Goal: Find specific page/section: Find specific page/section

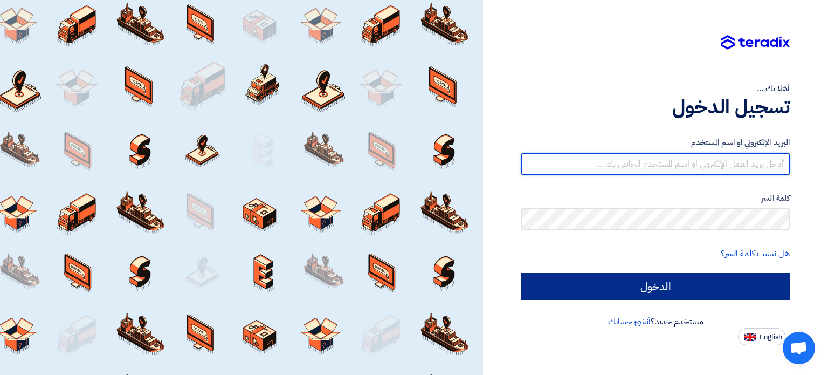
type input "[EMAIL_ADDRESS][DOMAIN_NAME]"
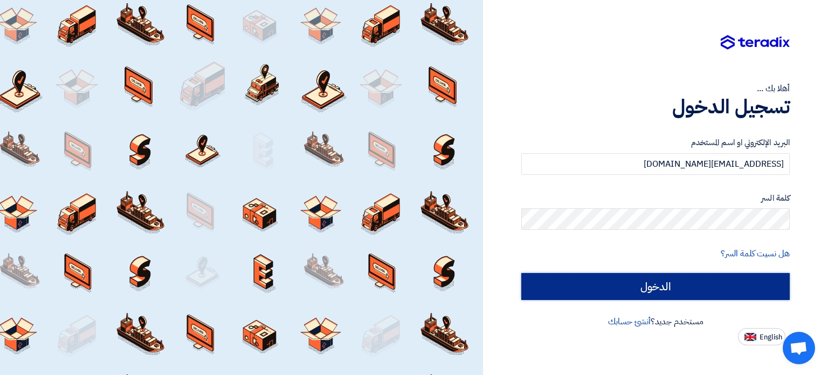
click at [599, 280] on input "الدخول" at bounding box center [655, 286] width 268 height 27
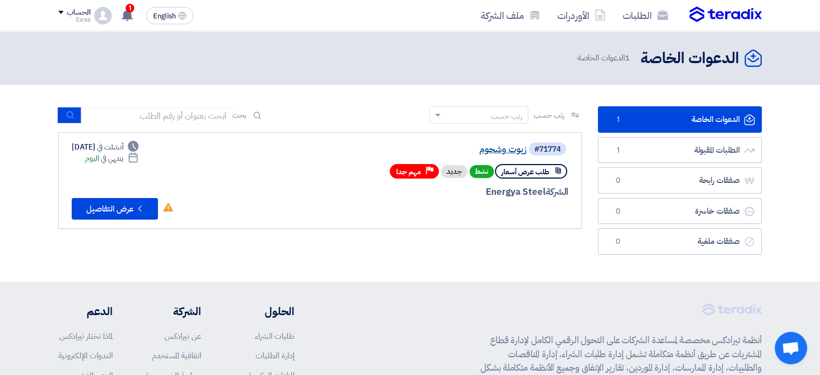
click at [500, 151] on link "زيوت وشحوم" at bounding box center [419, 149] width 216 height 10
